Goal: Task Accomplishment & Management: Use online tool/utility

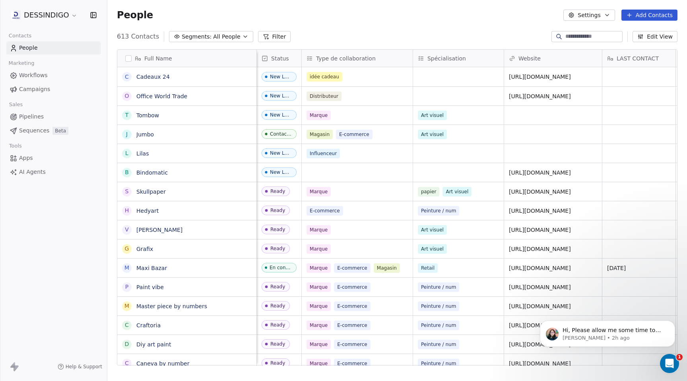
scroll to position [0, 0]
click at [235, 39] on button "Segments: All People" at bounding box center [211, 36] width 84 height 11
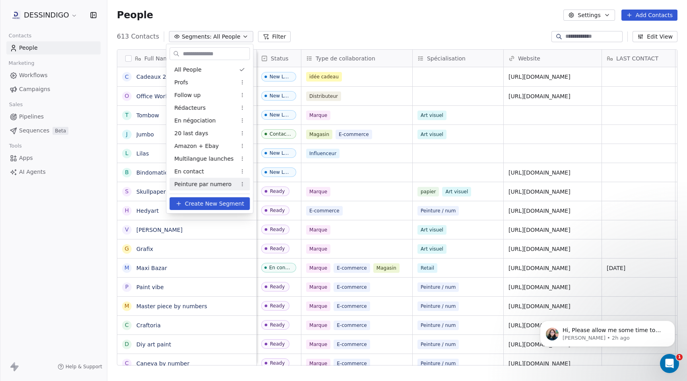
click at [212, 187] on span "Peinture par numero" at bounding box center [203, 184] width 57 height 8
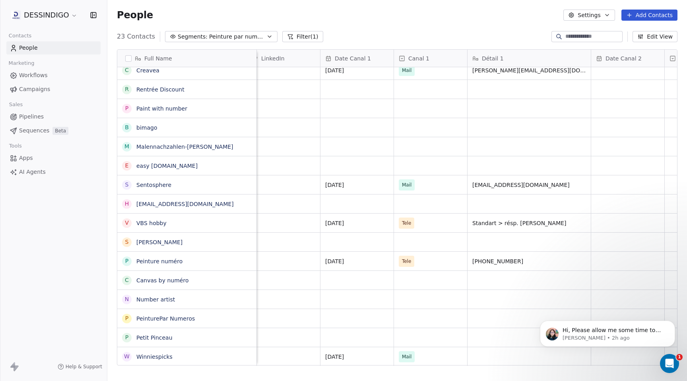
scroll to position [0, 1972]
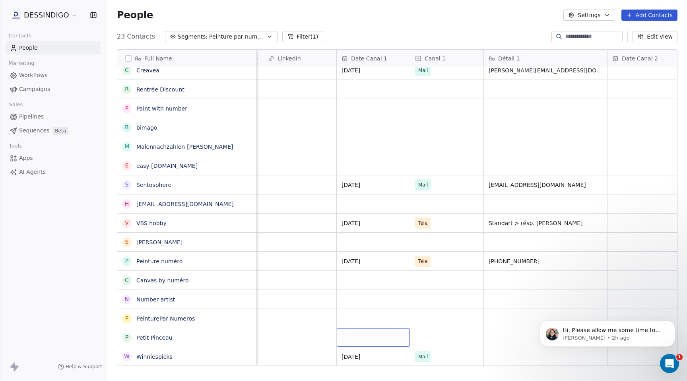
click at [371, 336] on div "grid" at bounding box center [373, 337] width 73 height 19
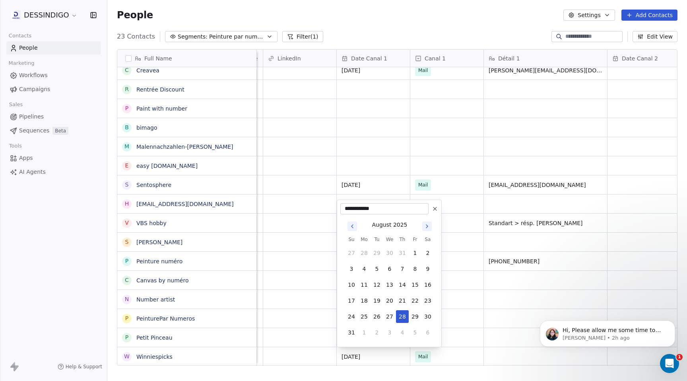
click at [371, 336] on button "2" at bounding box center [377, 332] width 13 height 13
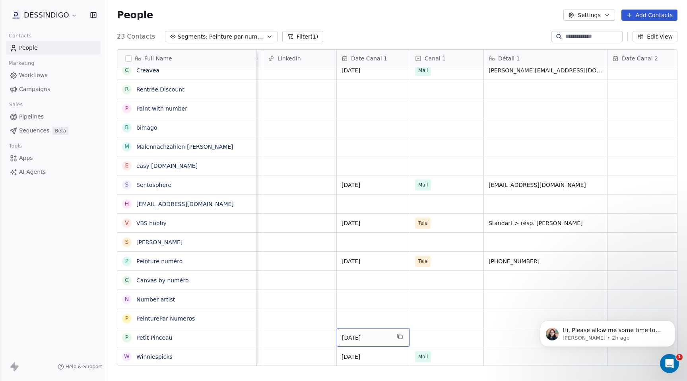
click at [367, 337] on span "[DATE]" at bounding box center [366, 338] width 49 height 8
click at [353, 336] on span "[DATE]" at bounding box center [366, 338] width 49 height 8
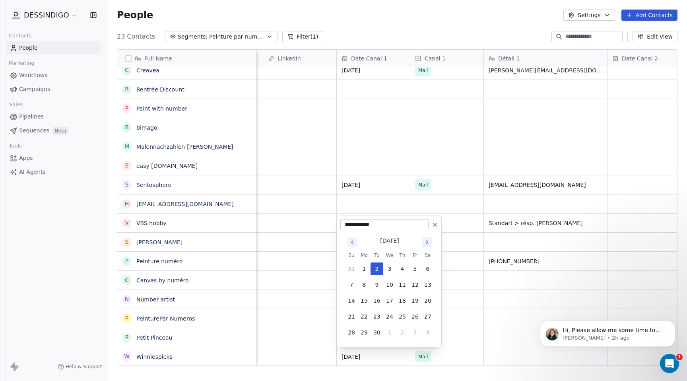
click at [435, 225] on icon at bounding box center [434, 224] width 3 height 3
type input "**********"
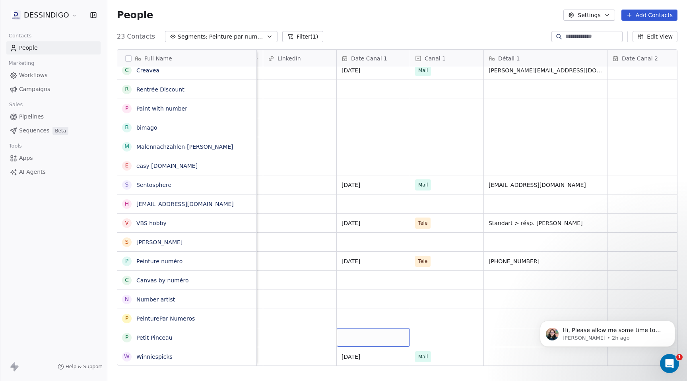
click at [358, 338] on div "grid" at bounding box center [373, 337] width 73 height 19
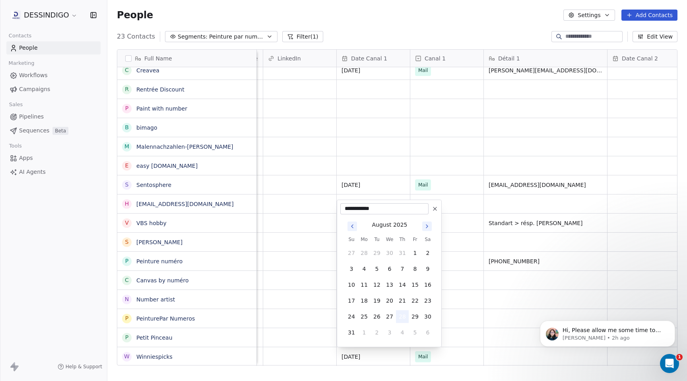
click at [403, 317] on button "28" at bounding box center [402, 316] width 13 height 13
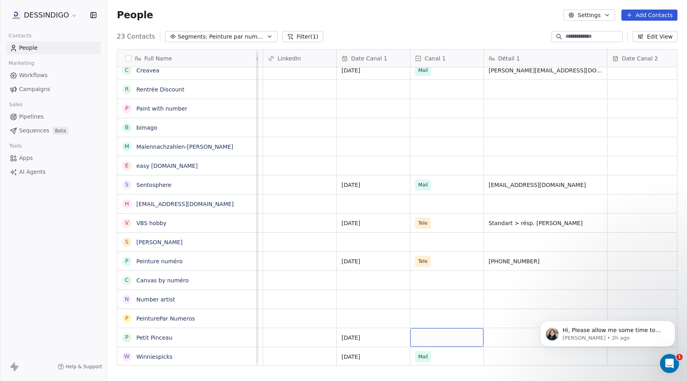
click at [426, 337] on div "grid" at bounding box center [446, 337] width 73 height 19
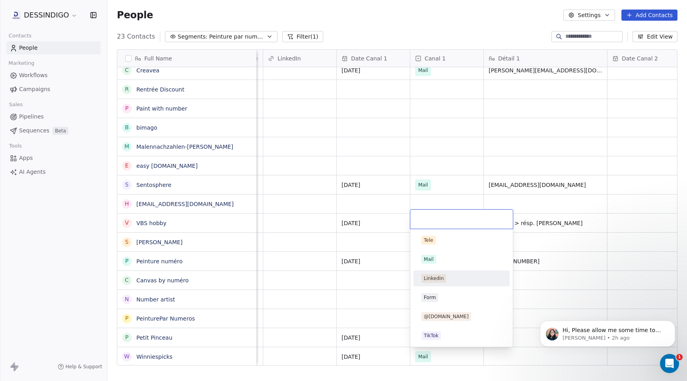
click at [445, 282] on span "Linkedin" at bounding box center [434, 278] width 25 height 9
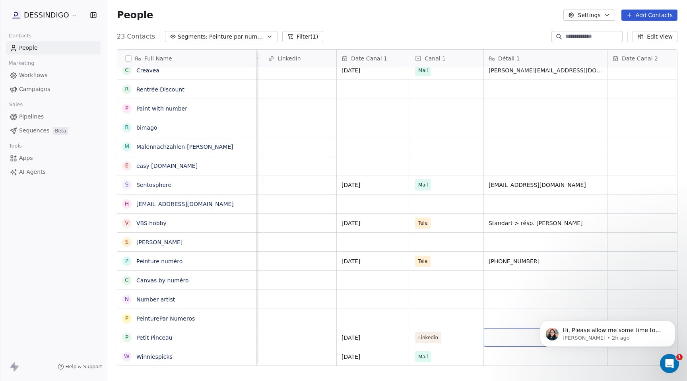
click at [496, 340] on div "grid" at bounding box center [545, 337] width 123 height 19
type textarea "**********"
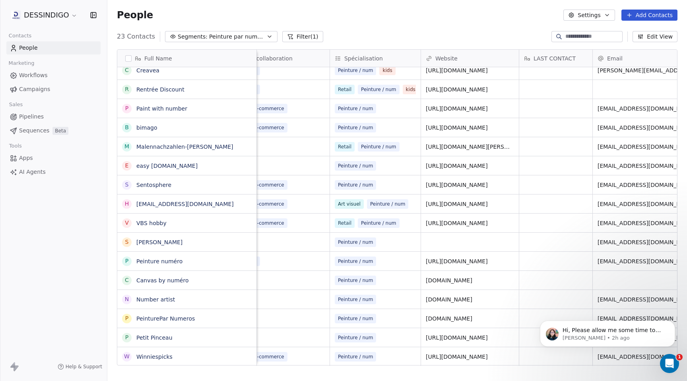
scroll to position [0, 0]
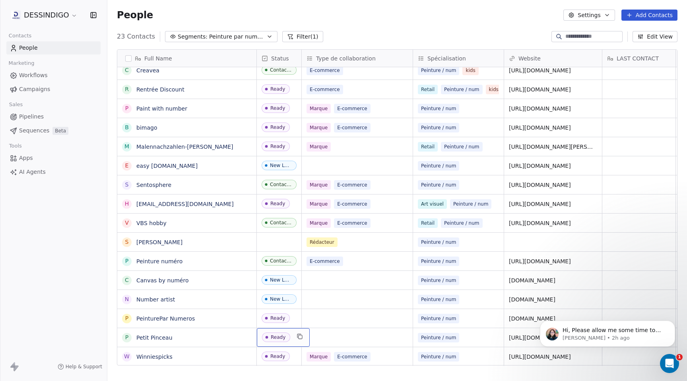
click at [288, 338] on span "Ready" at bounding box center [276, 337] width 28 height 10
click at [281, 337] on div "Ready" at bounding box center [278, 337] width 15 height 6
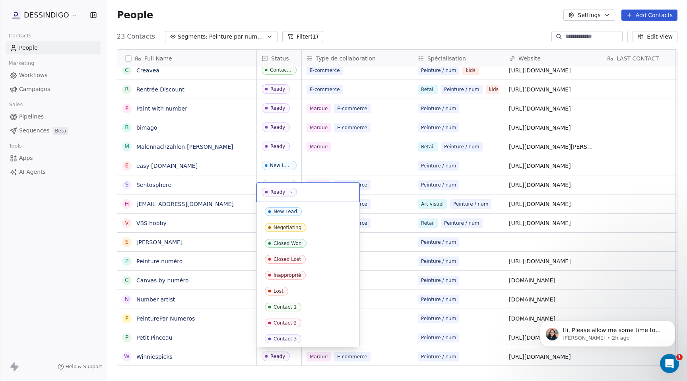
scroll to position [81, 0]
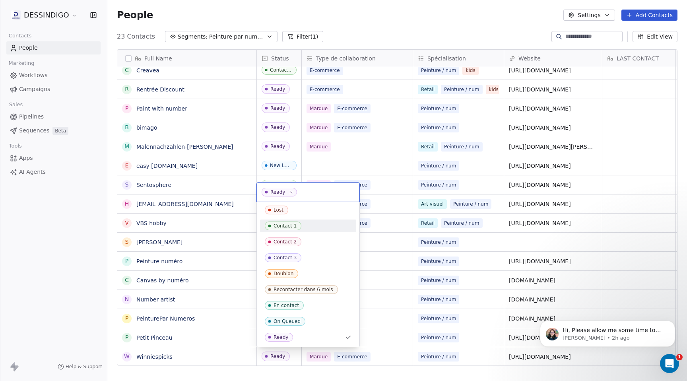
click at [292, 227] on div "Contact 1" at bounding box center [285, 226] width 23 height 6
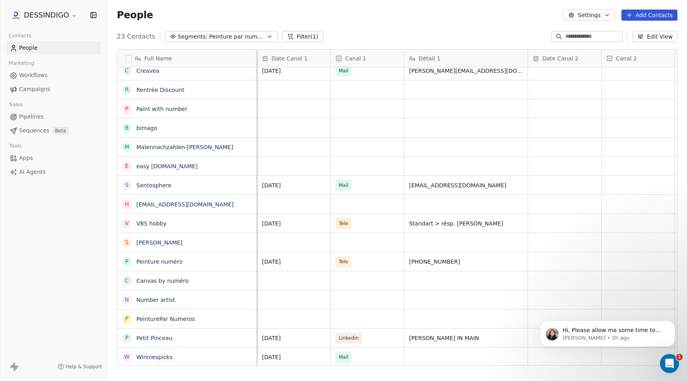
scroll to position [0, 1998]
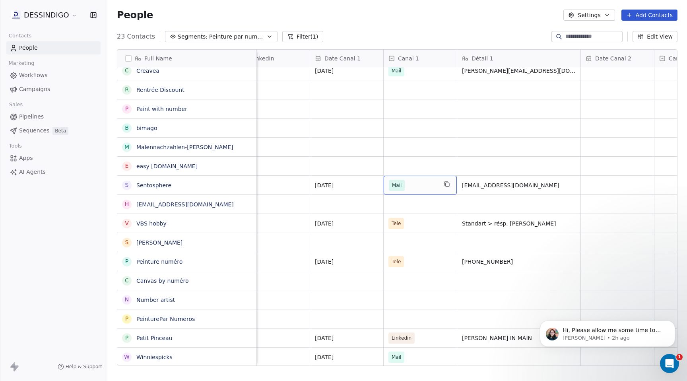
click at [425, 184] on span "Mail" at bounding box center [413, 185] width 49 height 11
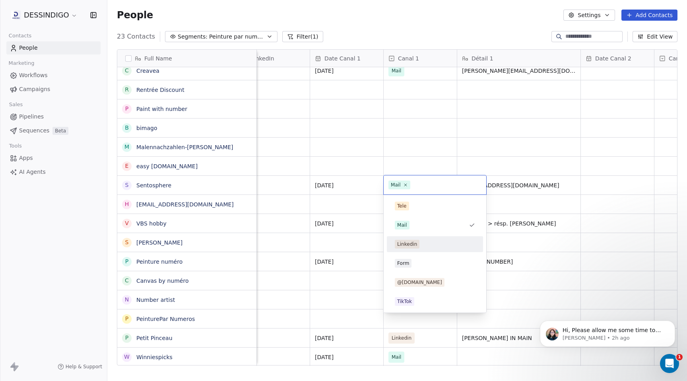
click at [415, 244] on div "Linkedin" at bounding box center [407, 244] width 20 height 7
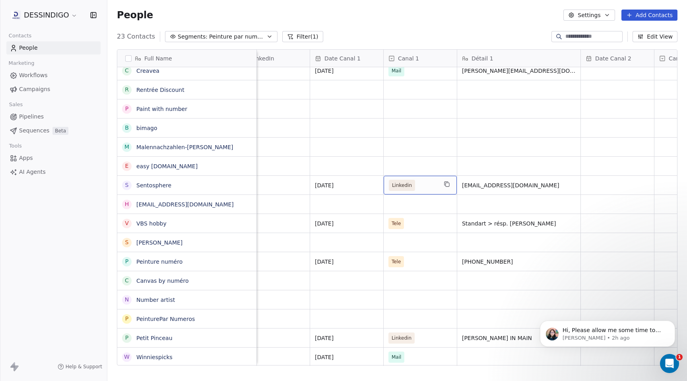
click at [432, 185] on span "Linkedin" at bounding box center [413, 185] width 49 height 11
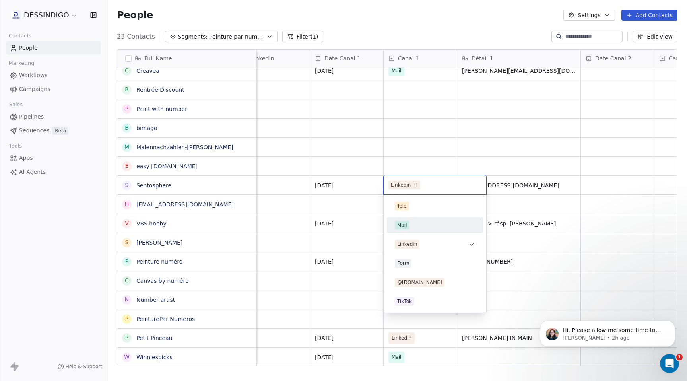
click at [601, 186] on html "DESSINDIGO Contacts People Marketing Workflows Campaigns Sales Pipelines Sequen…" at bounding box center [343, 190] width 687 height 381
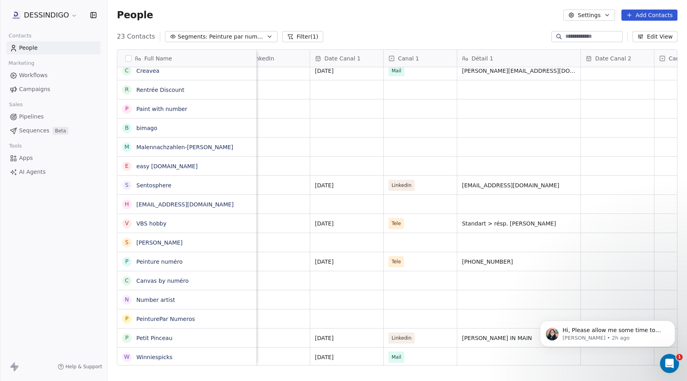
click at [426, 58] on div "Canal 1" at bounding box center [420, 58] width 62 height 8
click at [406, 77] on span "Edit property" at bounding box center [416, 75] width 37 height 8
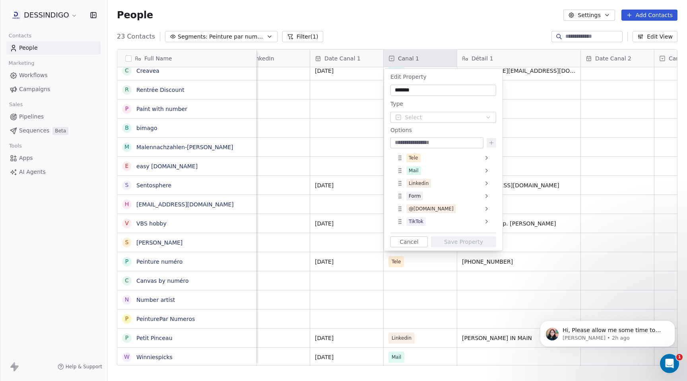
click at [412, 89] on input "*******" at bounding box center [443, 90] width 103 height 8
click at [431, 32] on html "DESSINDIGO Contacts People Marketing Workflows Campaigns Sales Pipelines Sequen…" at bounding box center [343, 190] width 687 height 381
click at [430, 59] on html "DESSINDIGO Contacts People Marketing Workflows Campaigns Sales Pipelines Sequen…" at bounding box center [343, 190] width 687 height 381
click at [462, 138] on div at bounding box center [437, 142] width 93 height 11
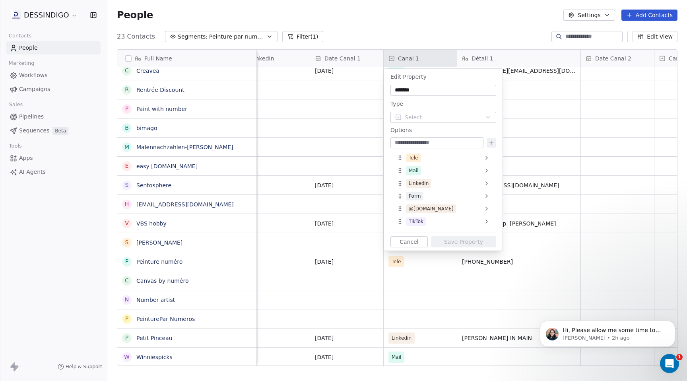
click at [447, 141] on input at bounding box center [437, 143] width 90 height 8
click at [429, 301] on html "DESSINDIGO Contacts People Marketing Workflows Campaigns Sales Pipelines Sequen…" at bounding box center [343, 190] width 687 height 381
click at [466, 37] on html "DESSINDIGO Contacts People Marketing Workflows Campaigns Sales Pipelines Sequen…" at bounding box center [343, 190] width 687 height 381
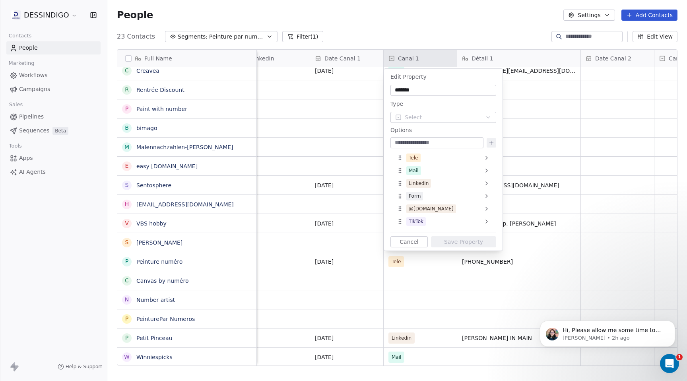
click at [407, 240] on button "Cancel" at bounding box center [409, 241] width 37 height 11
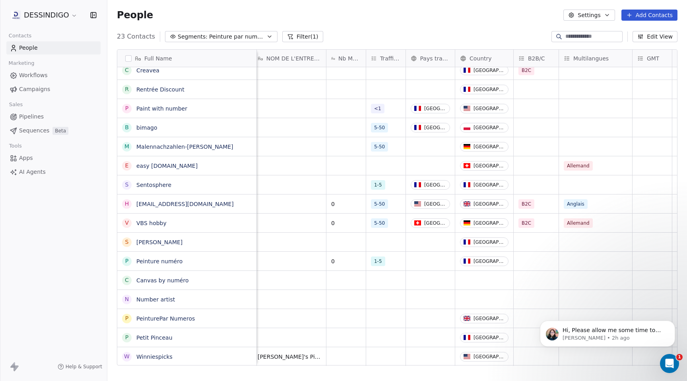
scroll to position [0, 741]
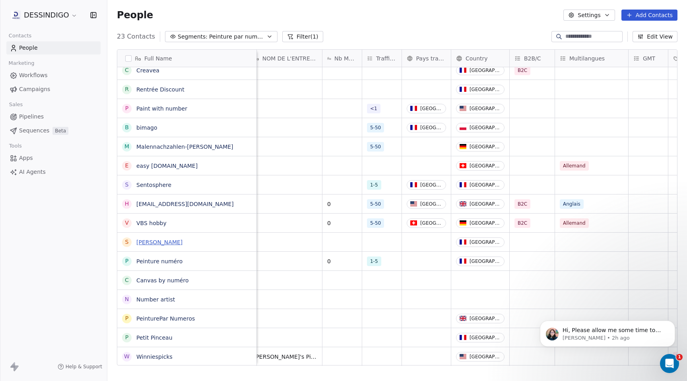
click at [167, 242] on link "[PERSON_NAME]" at bounding box center [159, 242] width 46 height 6
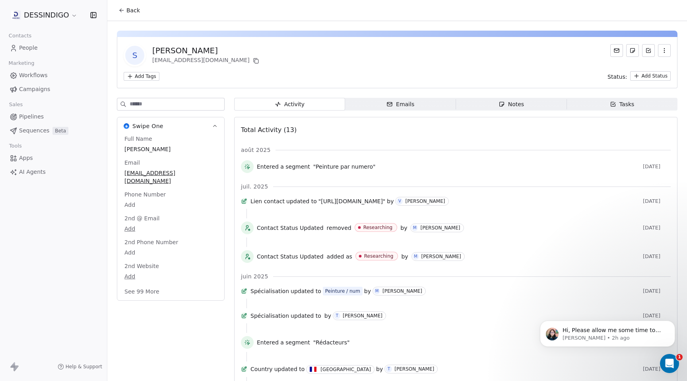
click at [420, 103] on span "Emails Emails" at bounding box center [400, 104] width 111 height 13
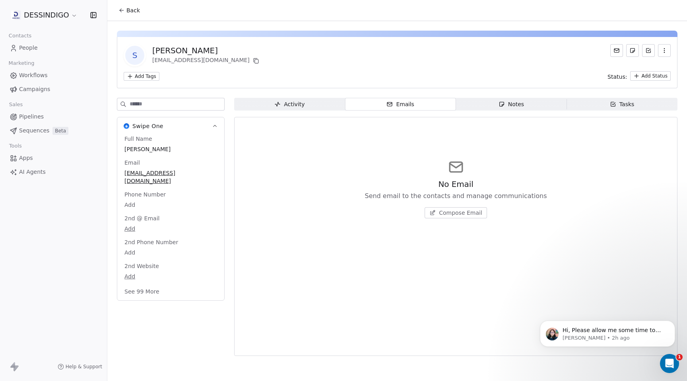
click at [505, 104] on icon "button" at bounding box center [502, 104] width 6 height 6
click at [614, 110] on span "Tasks Tasks" at bounding box center [622, 104] width 111 height 13
click at [298, 106] on div "Activity" at bounding box center [289, 104] width 30 height 8
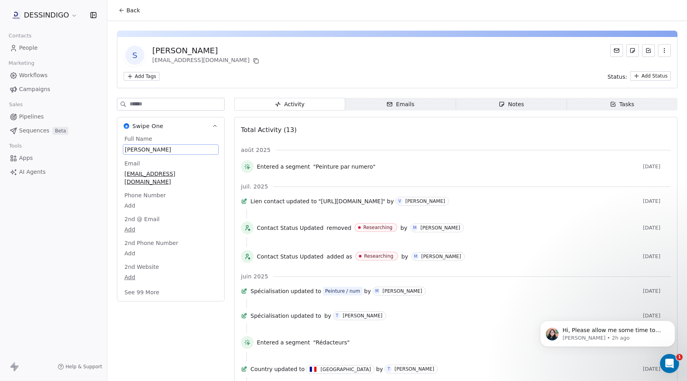
drag, startPoint x: 170, startPoint y: 150, endPoint x: 128, endPoint y: 150, distance: 41.4
click at [128, 150] on span "[PERSON_NAME]" at bounding box center [171, 150] width 92 height 8
click at [152, 148] on span "[PERSON_NAME]" at bounding box center [171, 150] width 92 height 8
drag, startPoint x: 175, startPoint y: 150, endPoint x: 113, endPoint y: 150, distance: 61.6
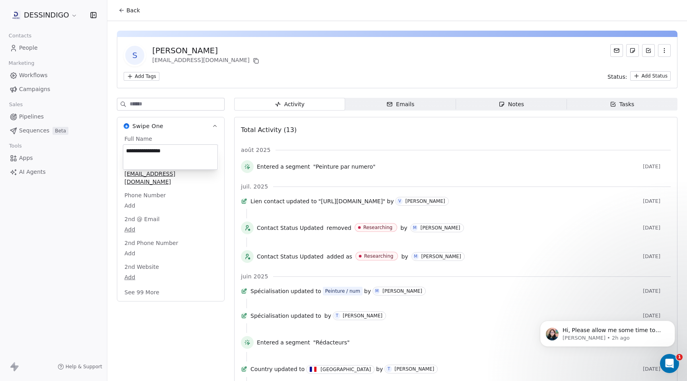
click at [113, 150] on html "DESSINDIGO Contacts People Marketing Workflows Campaigns Sales Pipelines Sequen…" at bounding box center [343, 190] width 687 height 381
drag, startPoint x: 178, startPoint y: 153, endPoint x: 125, endPoint y: 152, distance: 52.9
click at [125, 152] on textarea "**********" at bounding box center [170, 157] width 94 height 25
click at [119, 10] on html "DESSINDIGO Contacts People Marketing Workflows Campaigns Sales Pipelines Sequen…" at bounding box center [343, 190] width 687 height 381
click at [123, 12] on icon at bounding box center [122, 10] width 6 height 6
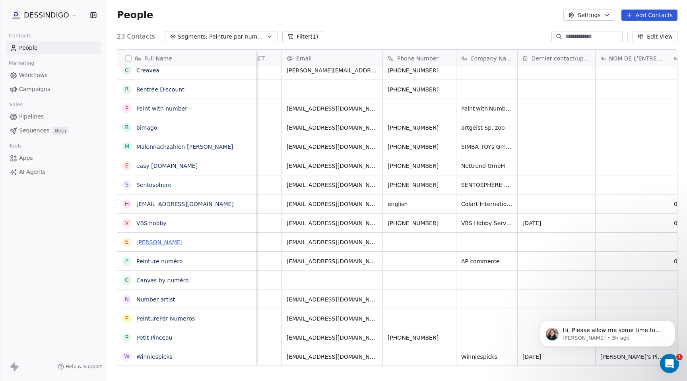
scroll to position [0, 393]
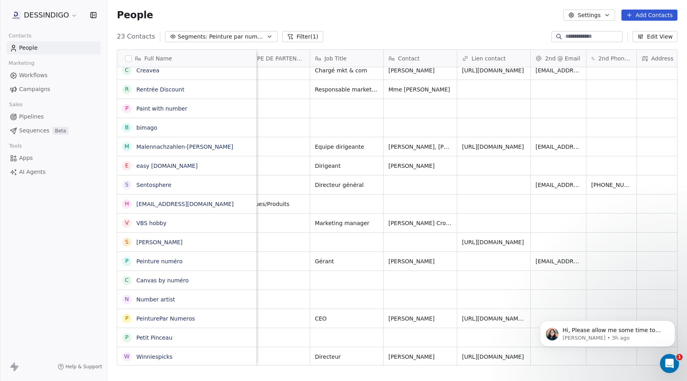
scroll to position [0, 1438]
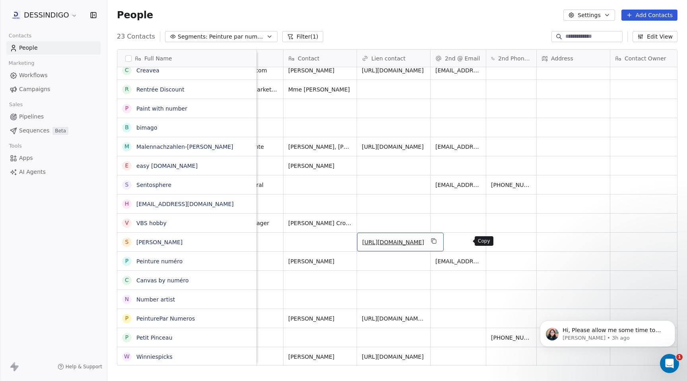
click at [437, 240] on icon "grid" at bounding box center [434, 241] width 6 height 6
click at [218, 241] on span "[PERSON_NAME]" at bounding box center [187, 242] width 100 height 8
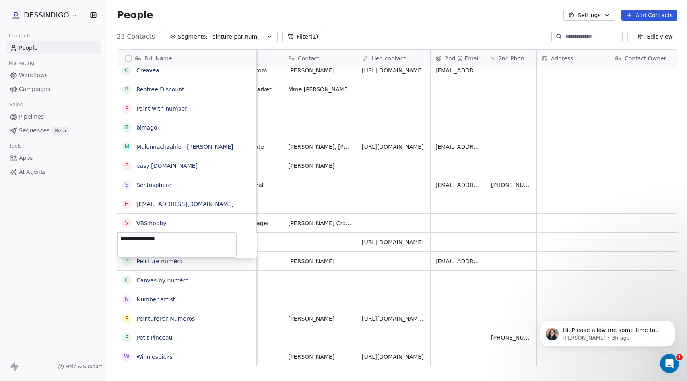
drag, startPoint x: 218, startPoint y: 243, endPoint x: 120, endPoint y: 236, distance: 97.7
click at [120, 236] on textarea "**********" at bounding box center [177, 245] width 119 height 25
click at [340, 251] on html "DESSINDIGO Contacts People Marketing Workflows Campaigns Sales Pipelines Sequen…" at bounding box center [343, 190] width 687 height 381
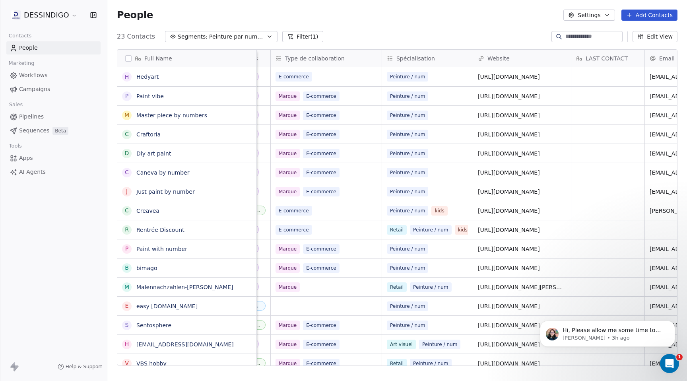
scroll to position [0, 0]
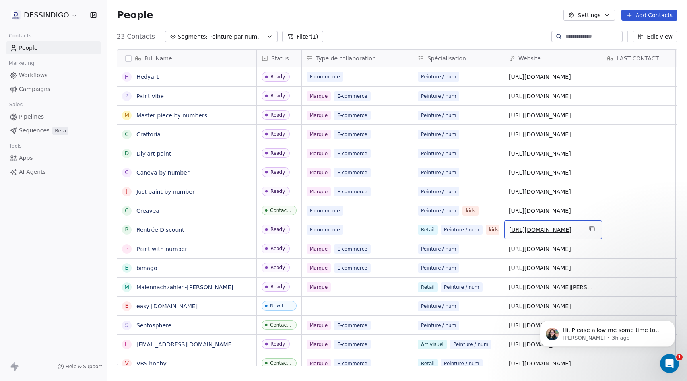
click at [530, 229] on link "[URL][DOMAIN_NAME]" at bounding box center [540, 230] width 62 height 6
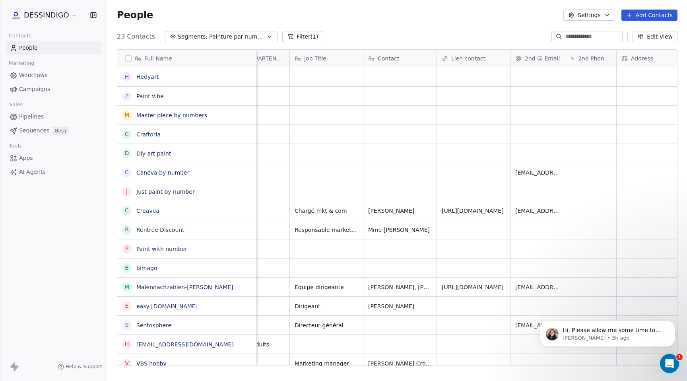
scroll to position [0, 1354]
click at [396, 211] on span "[PERSON_NAME]" at bounding box center [396, 211] width 49 height 8
drag, startPoint x: 403, startPoint y: 208, endPoint x: 360, endPoint y: 208, distance: 42.9
click at [360, 208] on html "DESSINDIGO Contacts People Marketing Workflows Campaigns Sales Pipelines Sequen…" at bounding box center [343, 190] width 687 height 381
drag, startPoint x: 402, startPoint y: 209, endPoint x: 370, endPoint y: 209, distance: 32.6
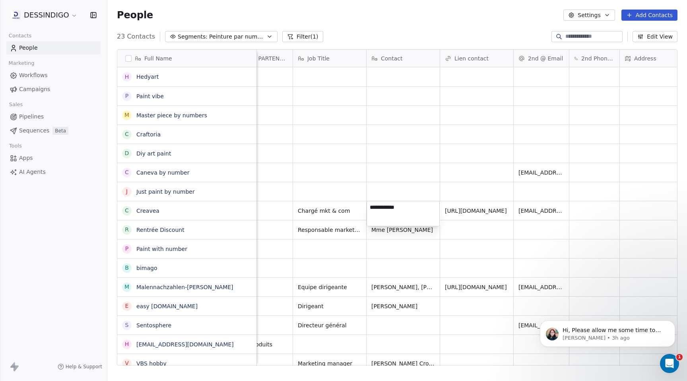
click at [369, 209] on textarea "**********" at bounding box center [403, 213] width 72 height 25
click at [386, 187] on html "DESSINDIGO Contacts People Marketing Workflows Campaigns Sales Pipelines Sequen…" at bounding box center [343, 190] width 687 height 381
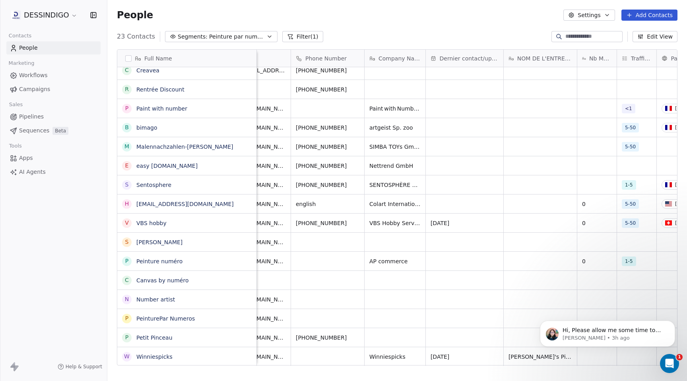
scroll to position [0, 394]
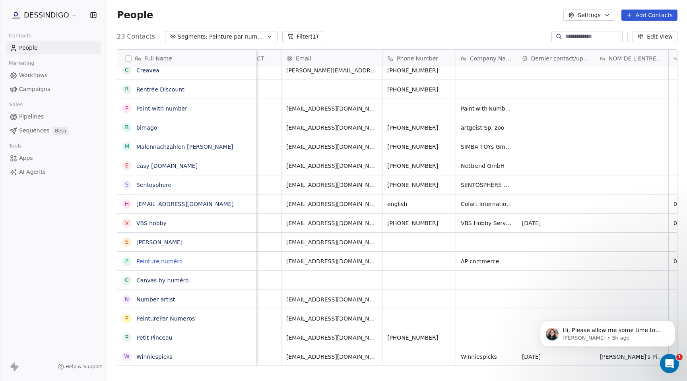
click at [163, 260] on link "Peinture numéro" at bounding box center [159, 261] width 46 height 6
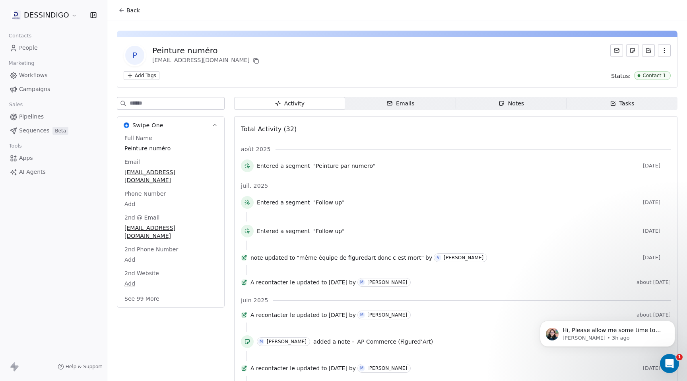
click at [411, 108] on span "Emails Emails" at bounding box center [400, 103] width 111 height 13
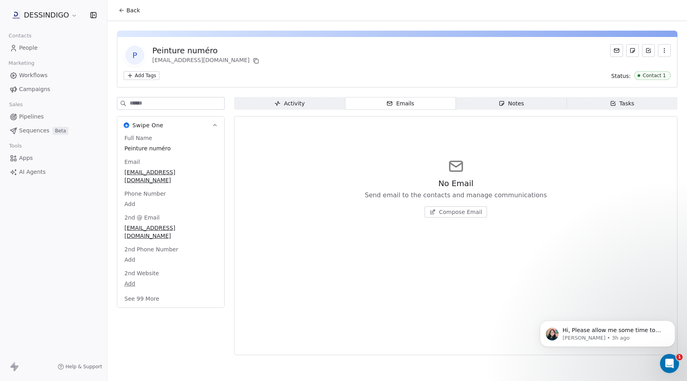
click at [499, 107] on span "Notes Notes" at bounding box center [511, 103] width 111 height 13
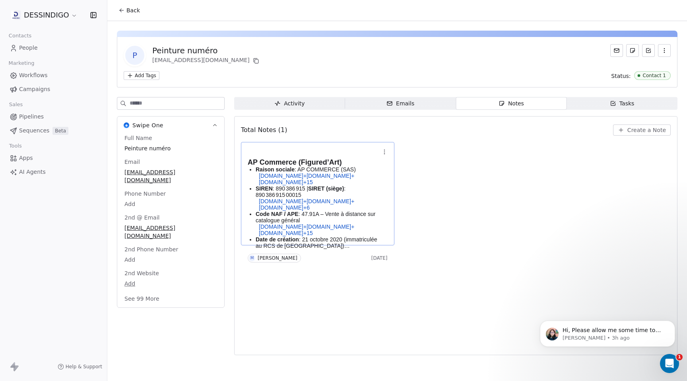
click at [340, 164] on strong "AP Commerce (Figured’Art)" at bounding box center [295, 162] width 94 height 8
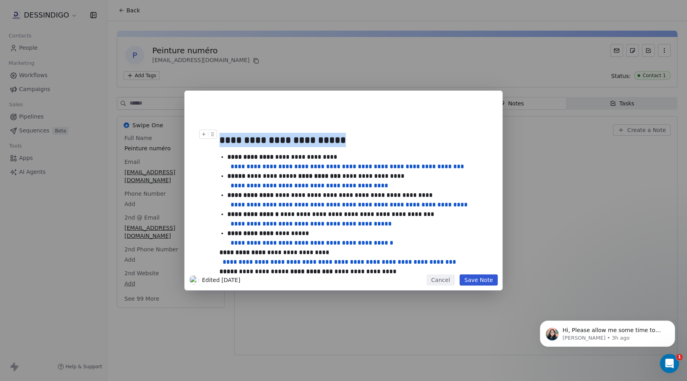
drag, startPoint x: 220, startPoint y: 141, endPoint x: 313, endPoint y: 148, distance: 93.3
click at [313, 148] on h2 "**********" at bounding box center [356, 140] width 272 height 21
click at [406, 130] on div "Dynamic Text" at bounding box center [330, 123] width 220 height 15
click at [321, 148] on h2 "**********" at bounding box center [356, 140] width 272 height 21
click at [304, 147] on h2 "**********" at bounding box center [356, 140] width 272 height 21
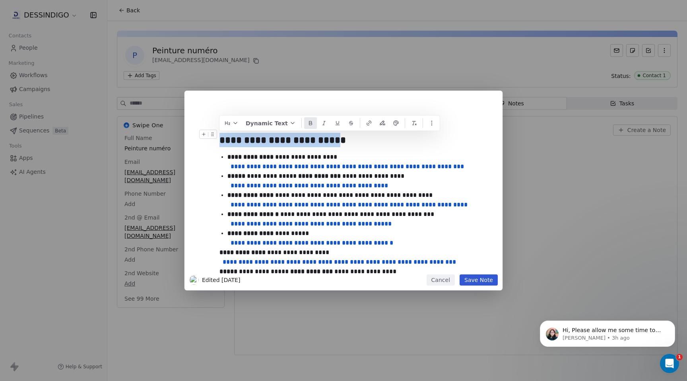
drag, startPoint x: 343, startPoint y: 142, endPoint x: 221, endPoint y: 142, distance: 122.5
click at [220, 142] on strong "**********" at bounding box center [283, 140] width 126 height 10
copy strong "**********"
click at [265, 144] on strong "**********" at bounding box center [283, 140] width 126 height 10
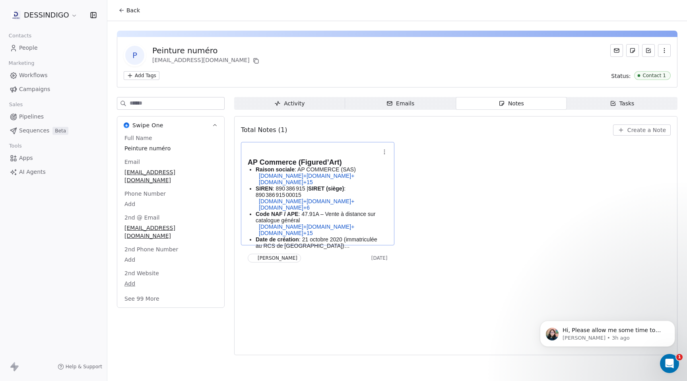
click at [266, 17] on div "**********" at bounding box center [343, 190] width 687 height 381
